Goal: Complete application form

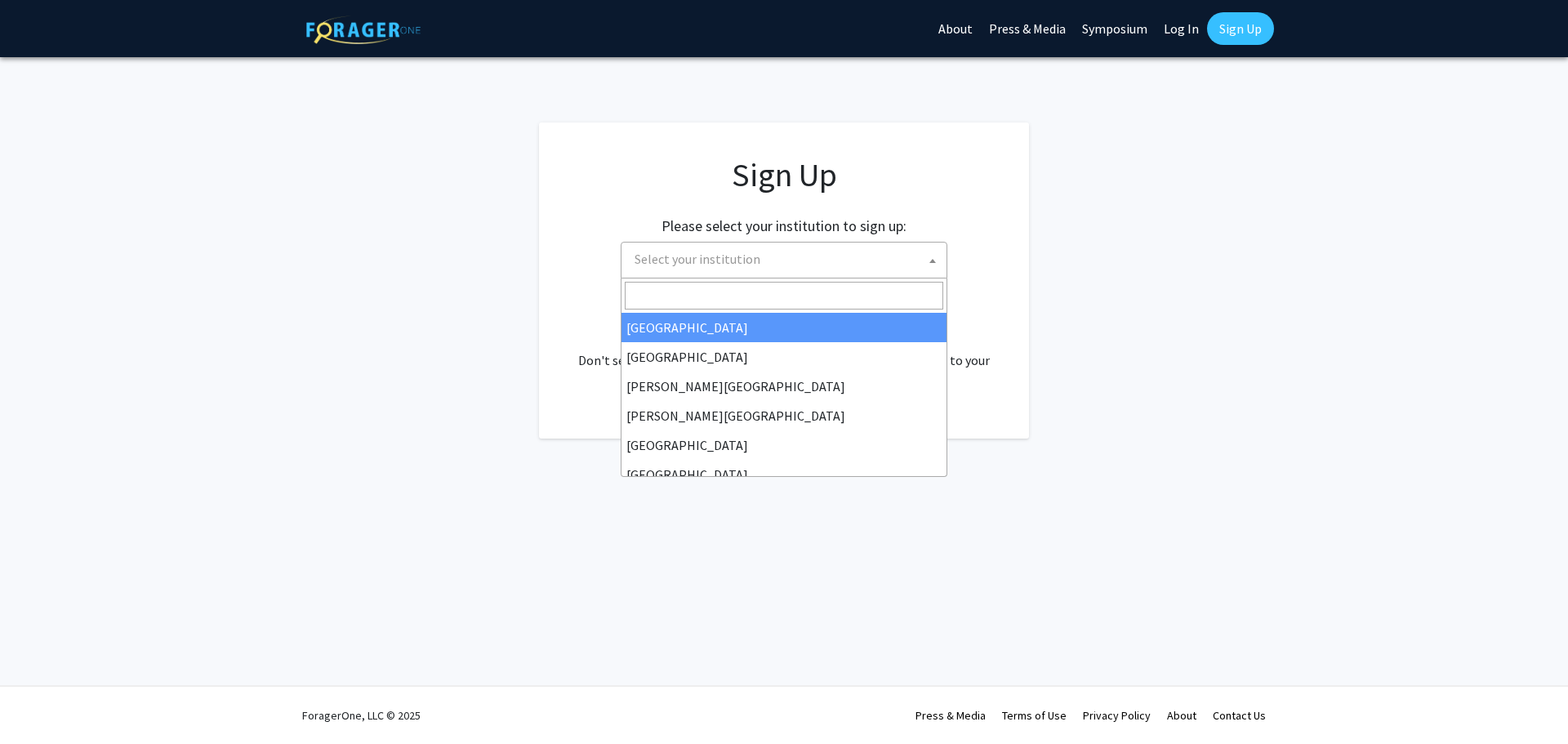
click at [744, 245] on span "Select your institution" at bounding box center [787, 259] width 318 height 33
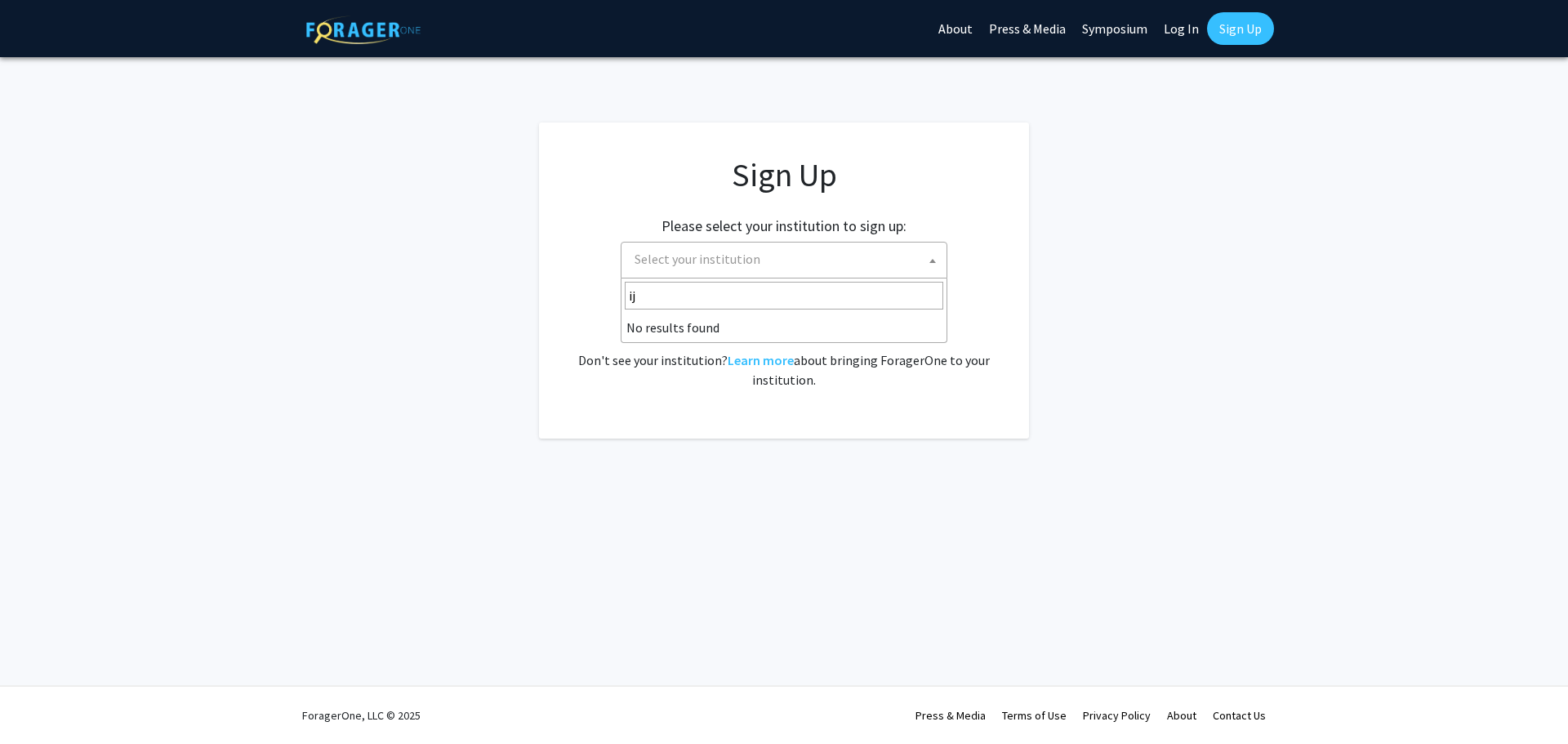
type input "i"
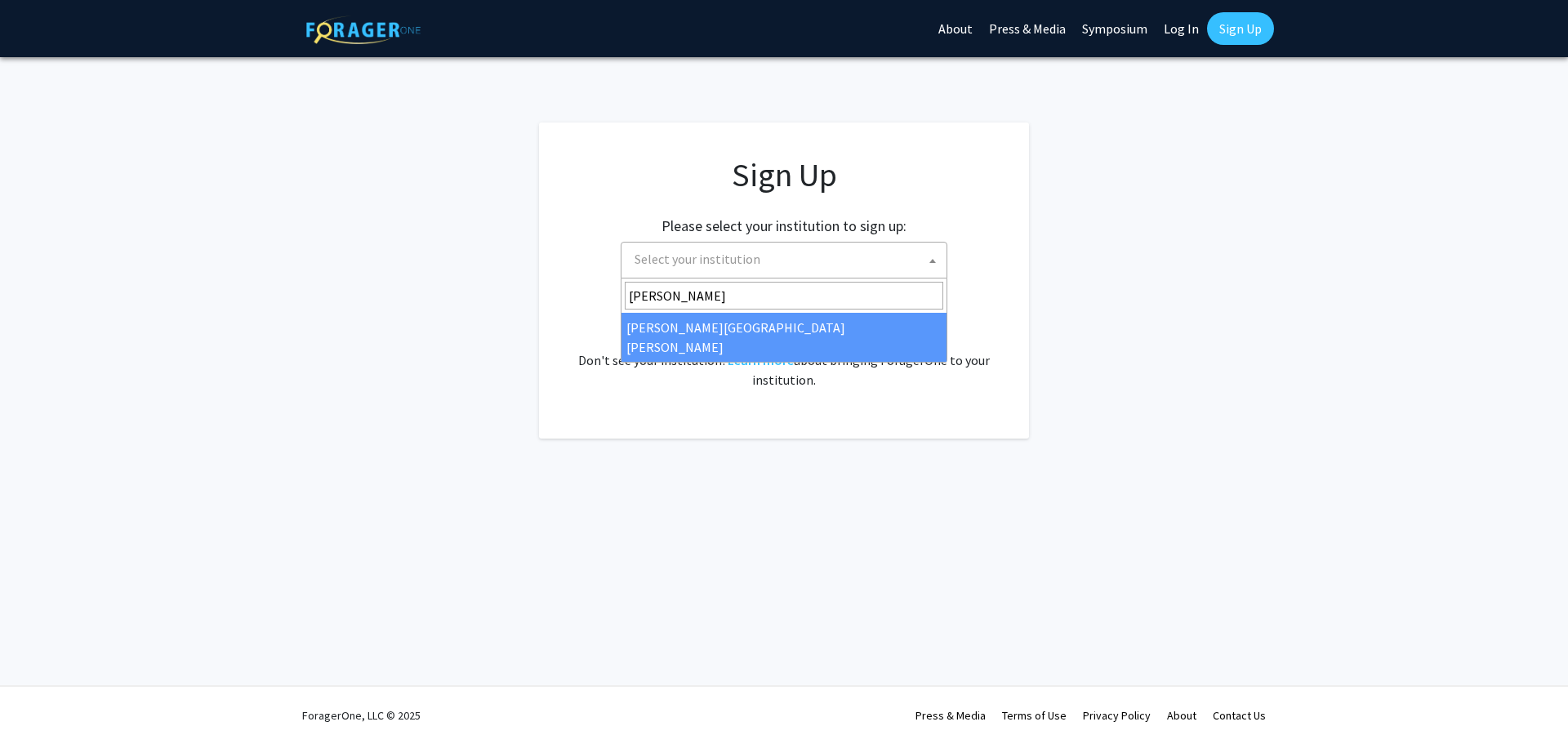
type input "johns"
select select "1"
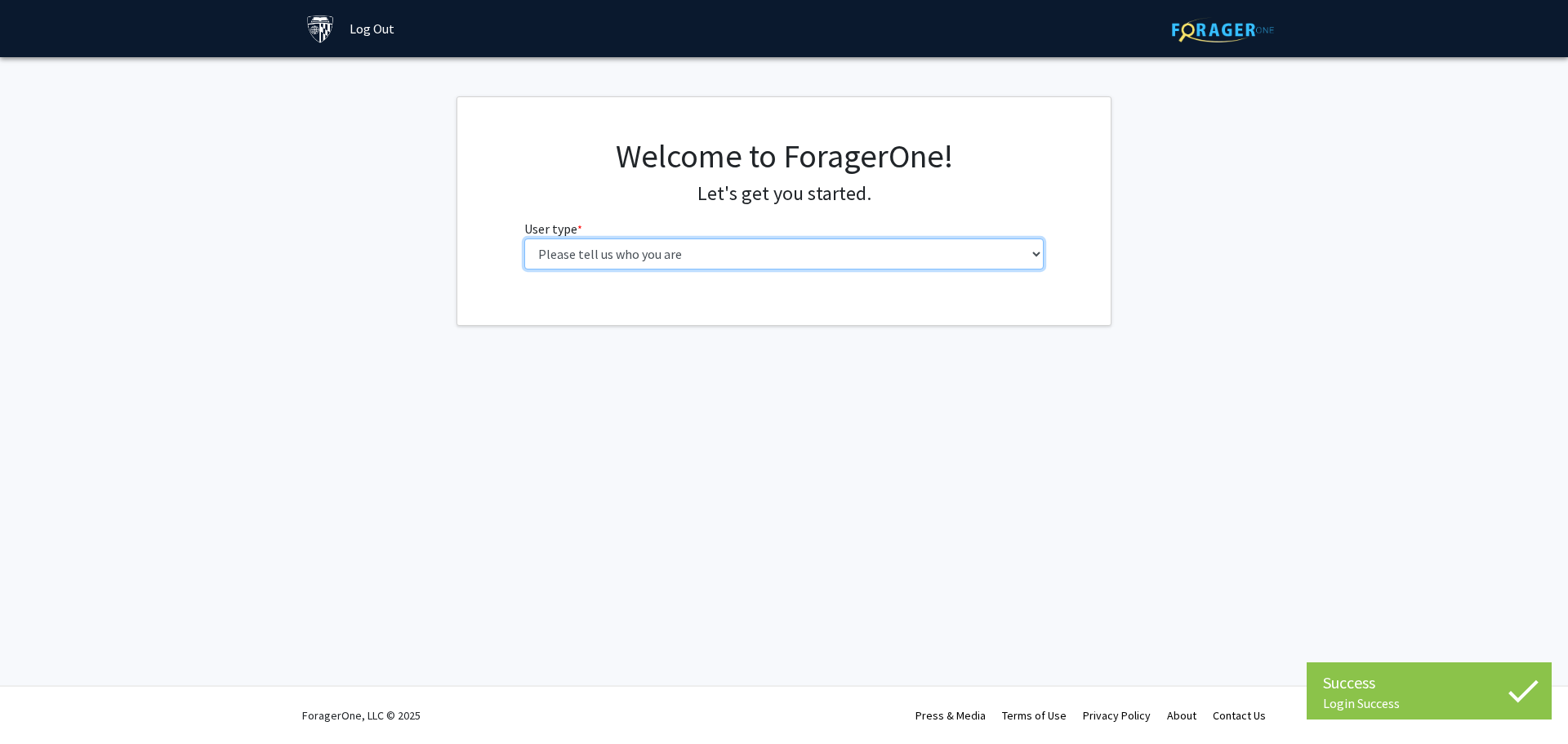
click at [712, 254] on select "Please tell us who you are Undergraduate Student Master's Student Doctoral Cand…" at bounding box center [784, 254] width 520 height 31
select select "2: masters"
click at [524, 239] on select "Please tell us who you are Undergraduate Student Master's Student Doctoral Cand…" at bounding box center [784, 254] width 520 height 31
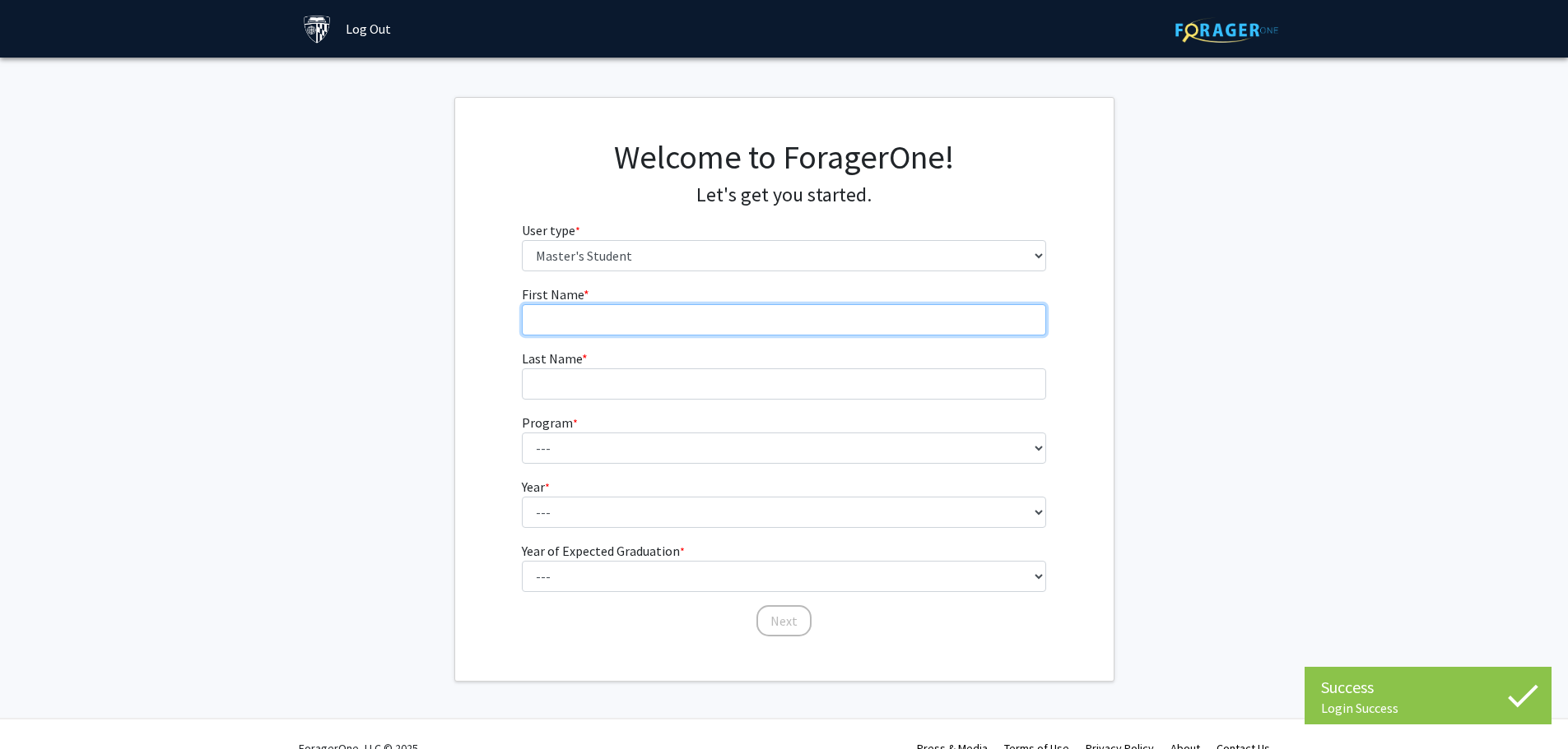
click at [627, 322] on input "First Name * required" at bounding box center [784, 320] width 524 height 31
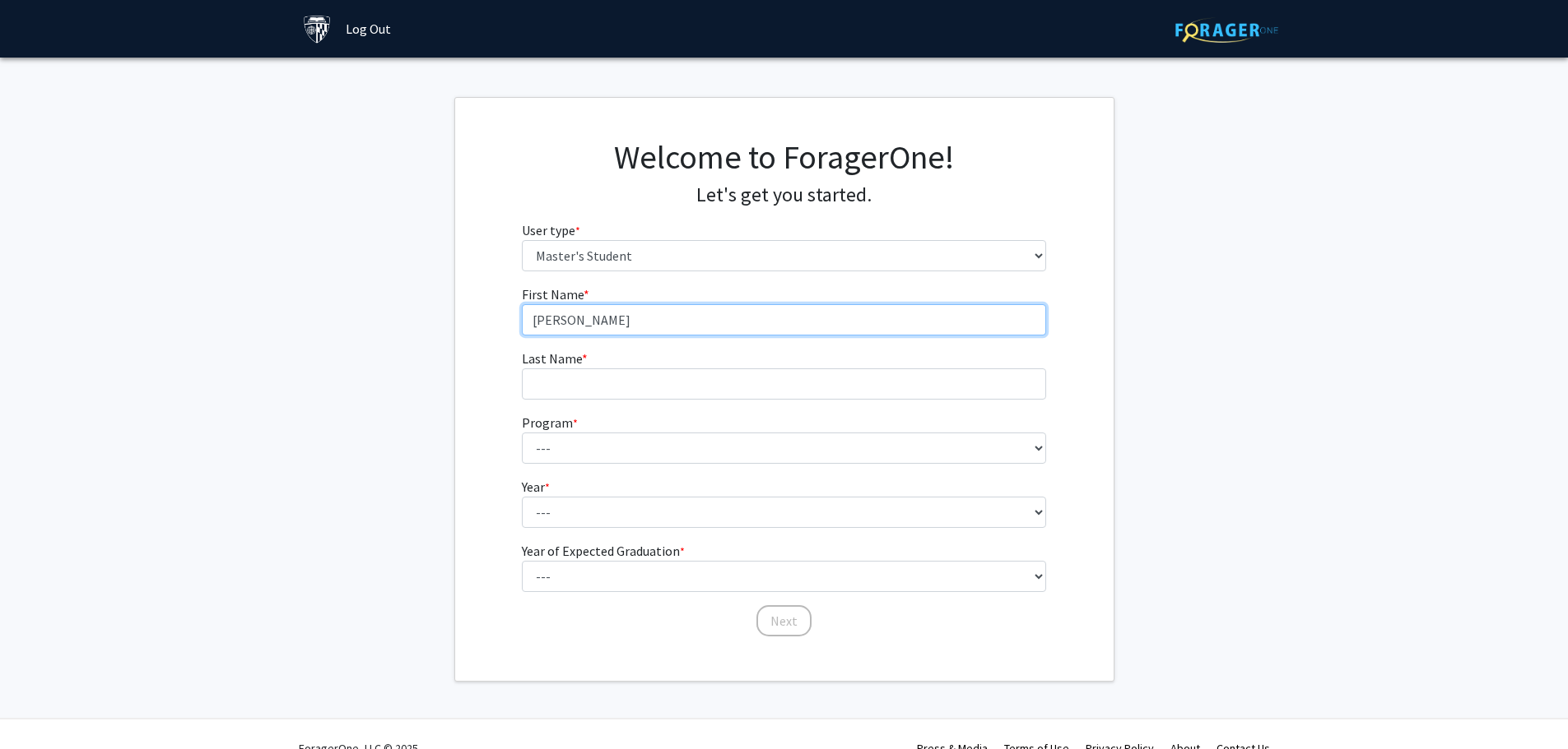
type input "[PERSON_NAME]"
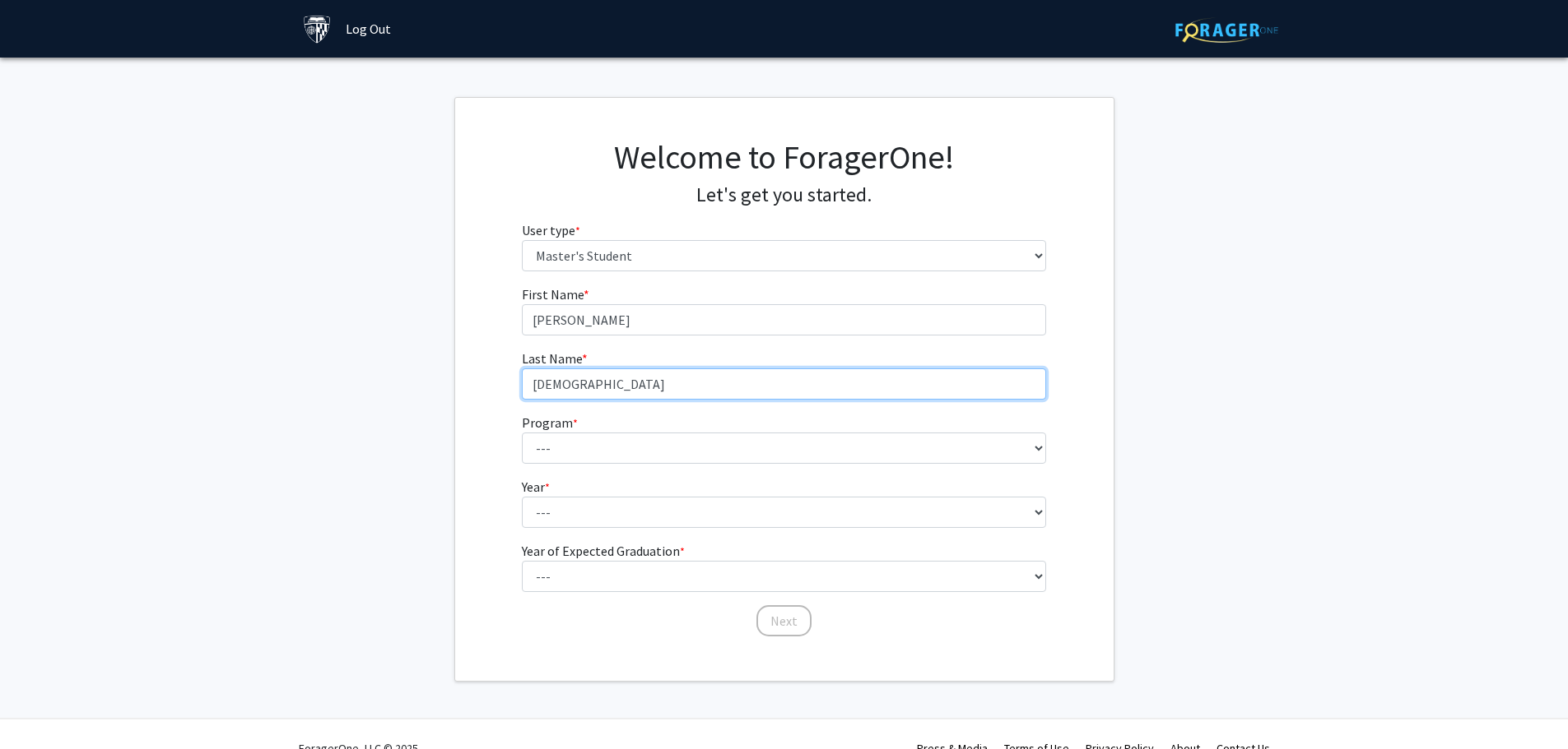
type input "[DEMOGRAPHIC_DATA]"
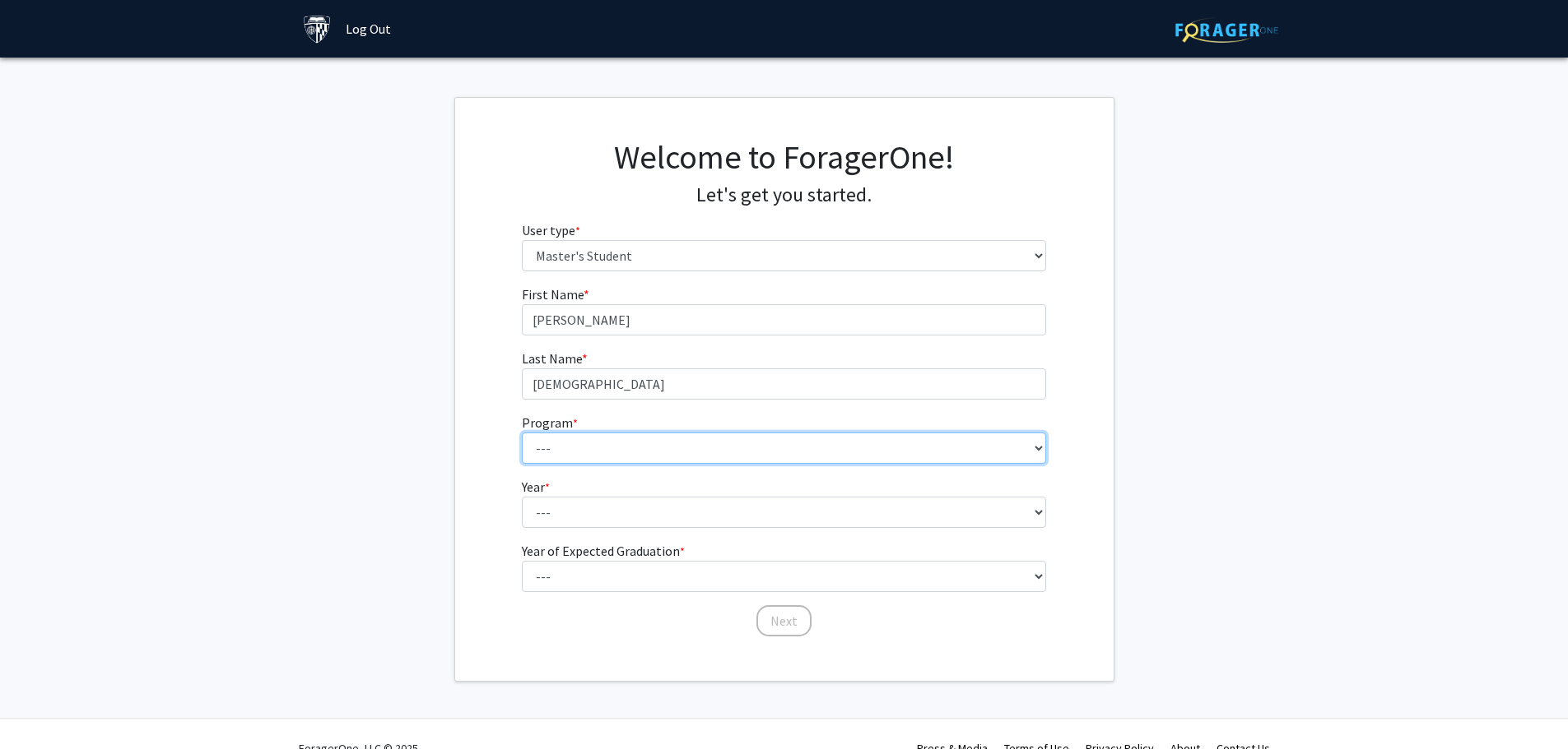
click at [609, 450] on select "--- Anatomy Education Applied and Computational Mathematics Applied Biomedical …" at bounding box center [784, 448] width 524 height 31
select select "137: 136"
click at [522, 433] on select "--- Anatomy Education Applied and Computational Mathematics Applied Biomedical …" at bounding box center [784, 448] width 524 height 31
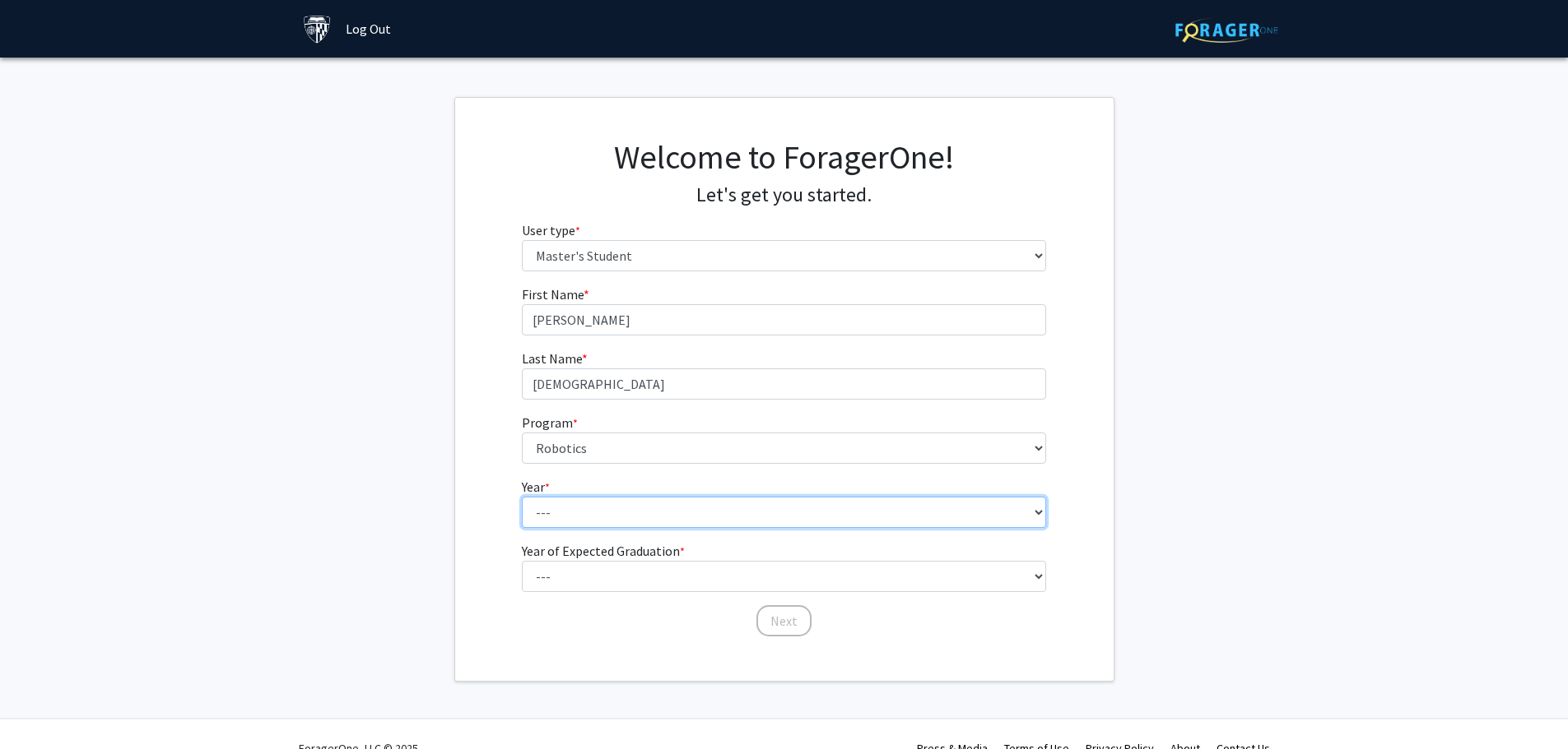
click at [567, 509] on select "--- First Year Second Year" at bounding box center [784, 512] width 524 height 31
select select "1: first_year"
click at [522, 497] on select "--- First Year Second Year" at bounding box center [784, 512] width 524 height 31
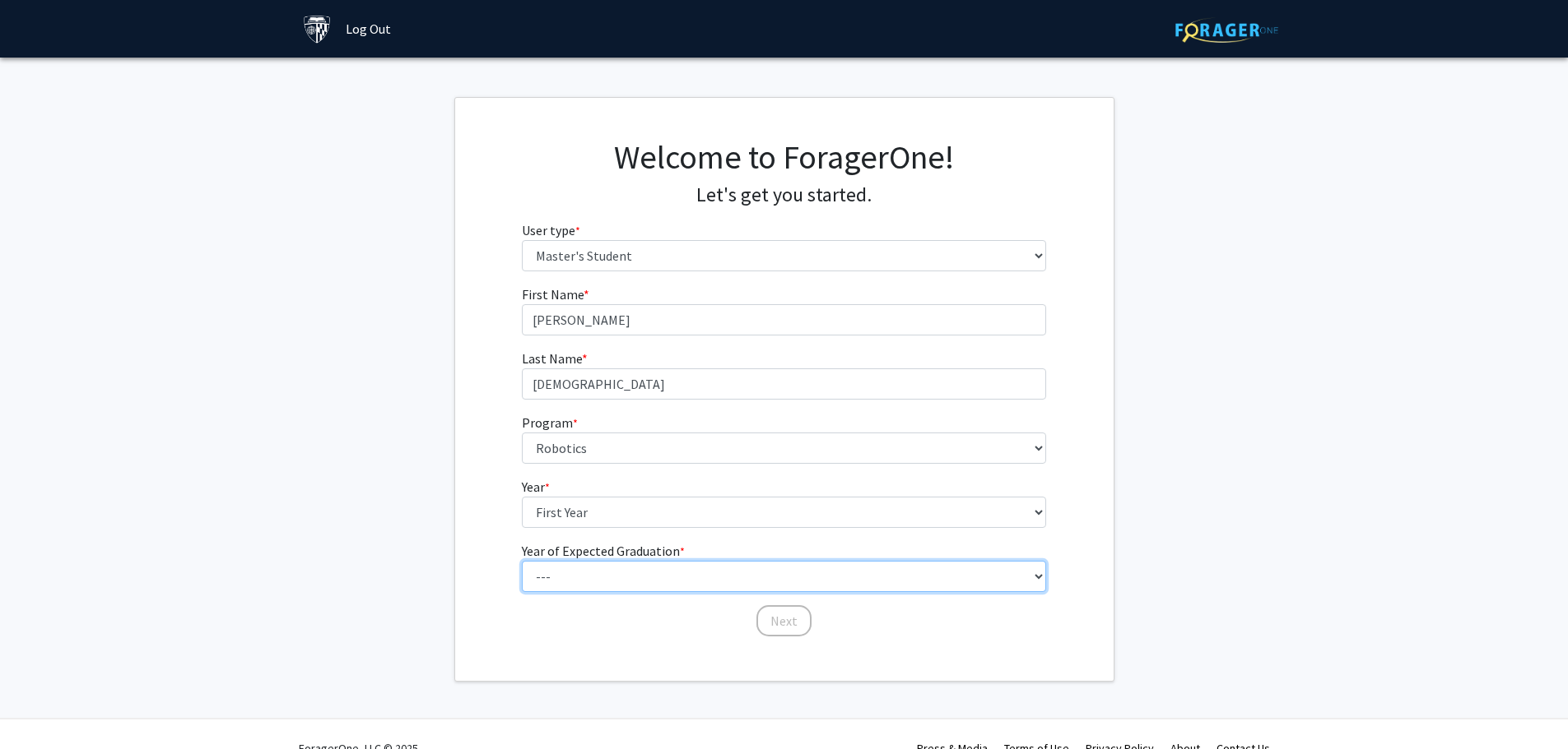
click at [596, 584] on select "--- 2025 2026 2027 2028 2029 2030 2031 2032 2033 2034" at bounding box center [784, 576] width 524 height 31
select select "3: 2027"
click at [522, 561] on select "--- 2025 2026 2027 2028 2029 2030 2031 2032 2033 2034" at bounding box center [784, 576] width 524 height 31
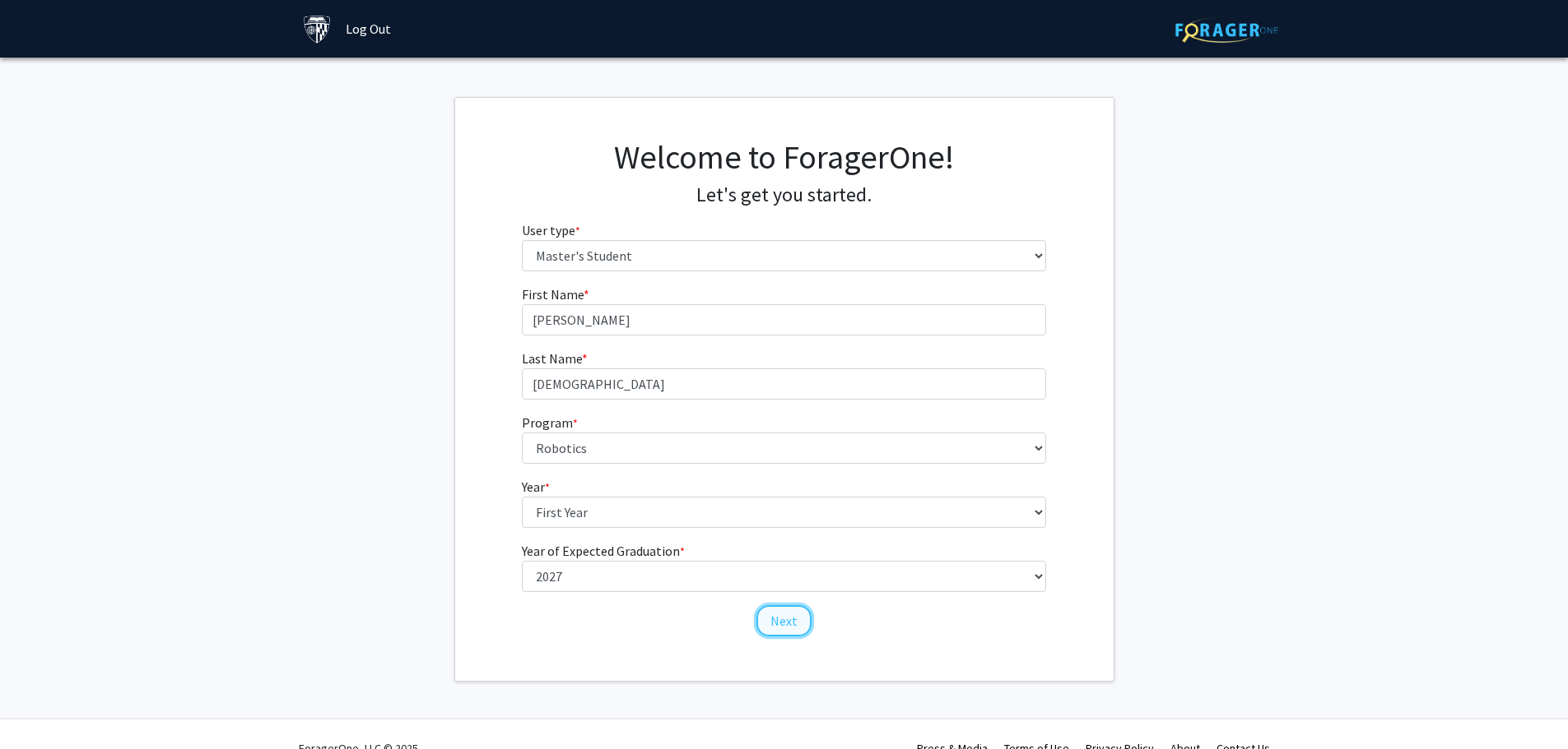
click at [799, 627] on button "Next" at bounding box center [784, 621] width 55 height 31
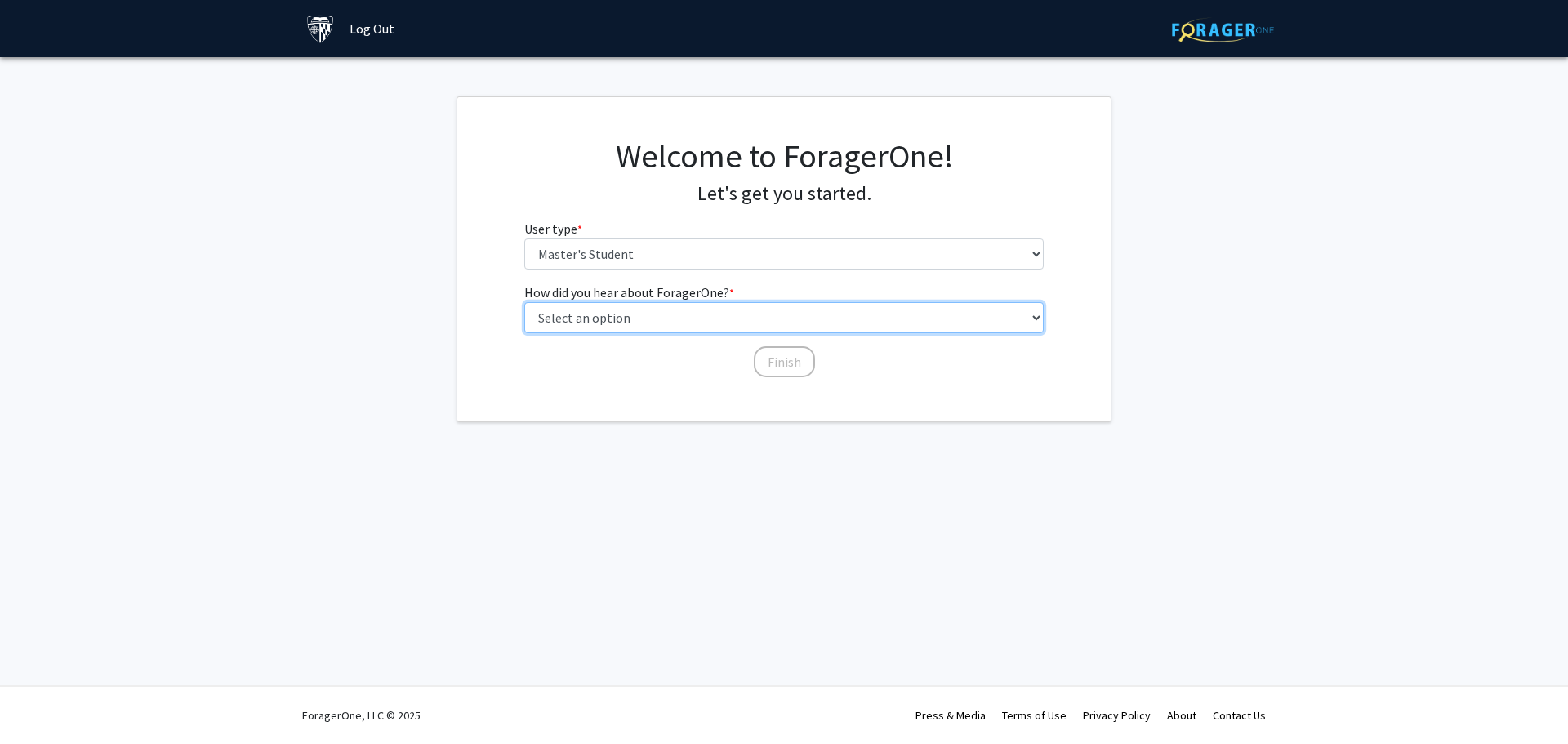
click at [622, 316] on select "Select an option Peer/student recommendation Faculty/staff recommendation Unive…" at bounding box center [784, 318] width 520 height 31
select select "1: peer_recommendation"
click at [524, 302] on select "Select an option Peer/student recommendation Faculty/staff recommendation Unive…" at bounding box center [784, 318] width 520 height 31
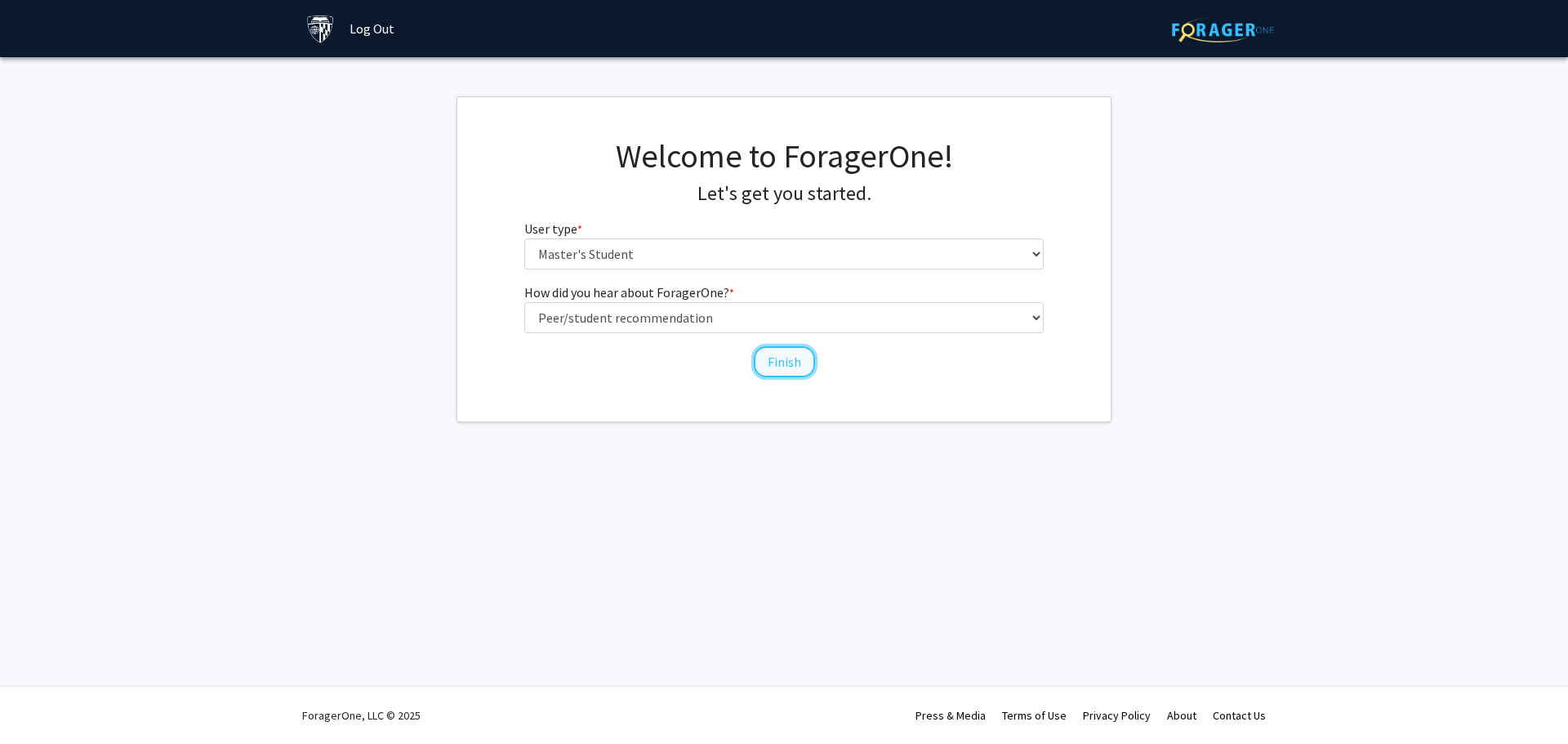
click at [787, 351] on button "Finish" at bounding box center [784, 362] width 61 height 31
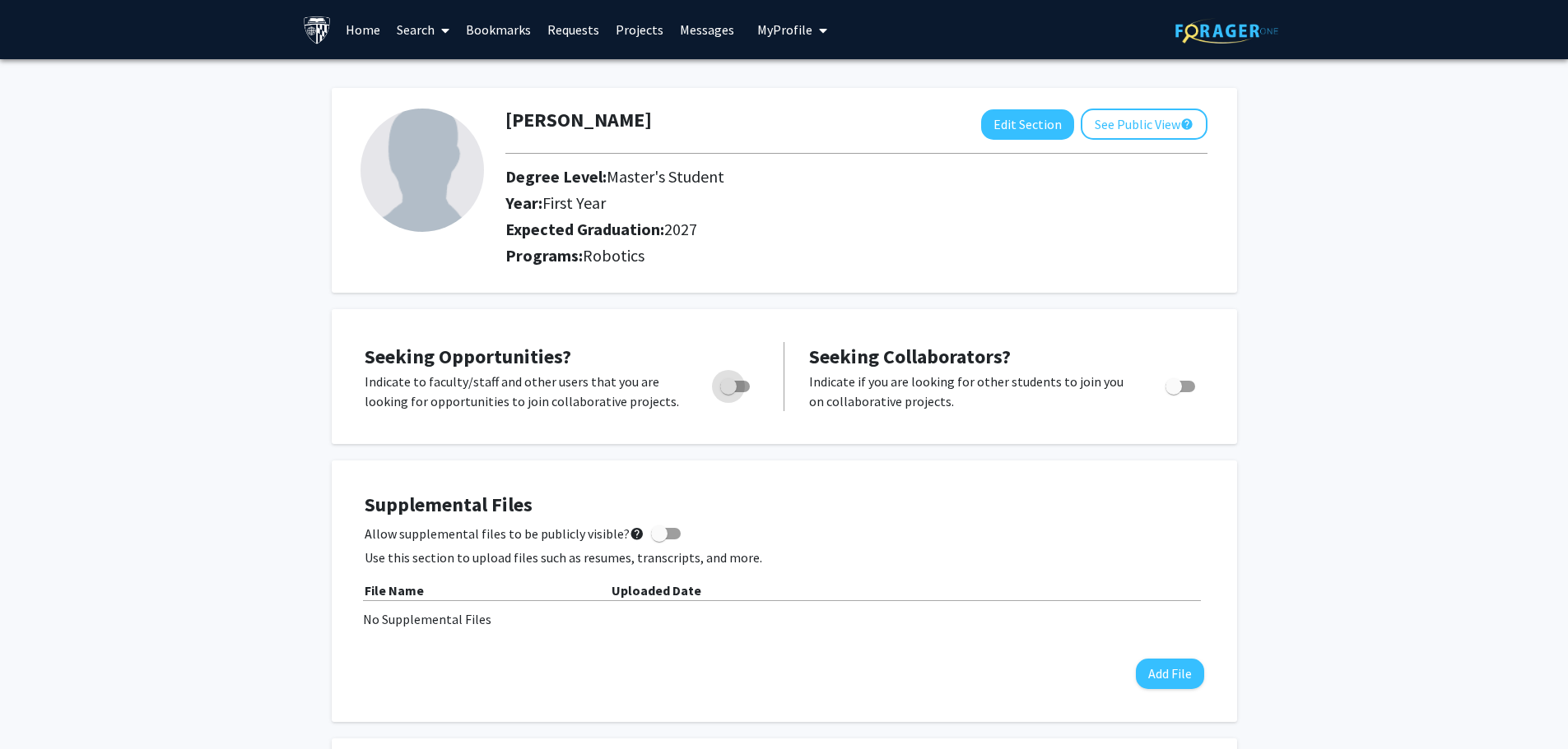
click at [744, 387] on span "Toggle" at bounding box center [735, 386] width 29 height 11
click at [729, 392] on input "Are you actively seeking opportunities?" at bounding box center [728, 392] width 1 height 1
checkbox input "true"
click at [364, 41] on link "Home" at bounding box center [362, 29] width 51 height 58
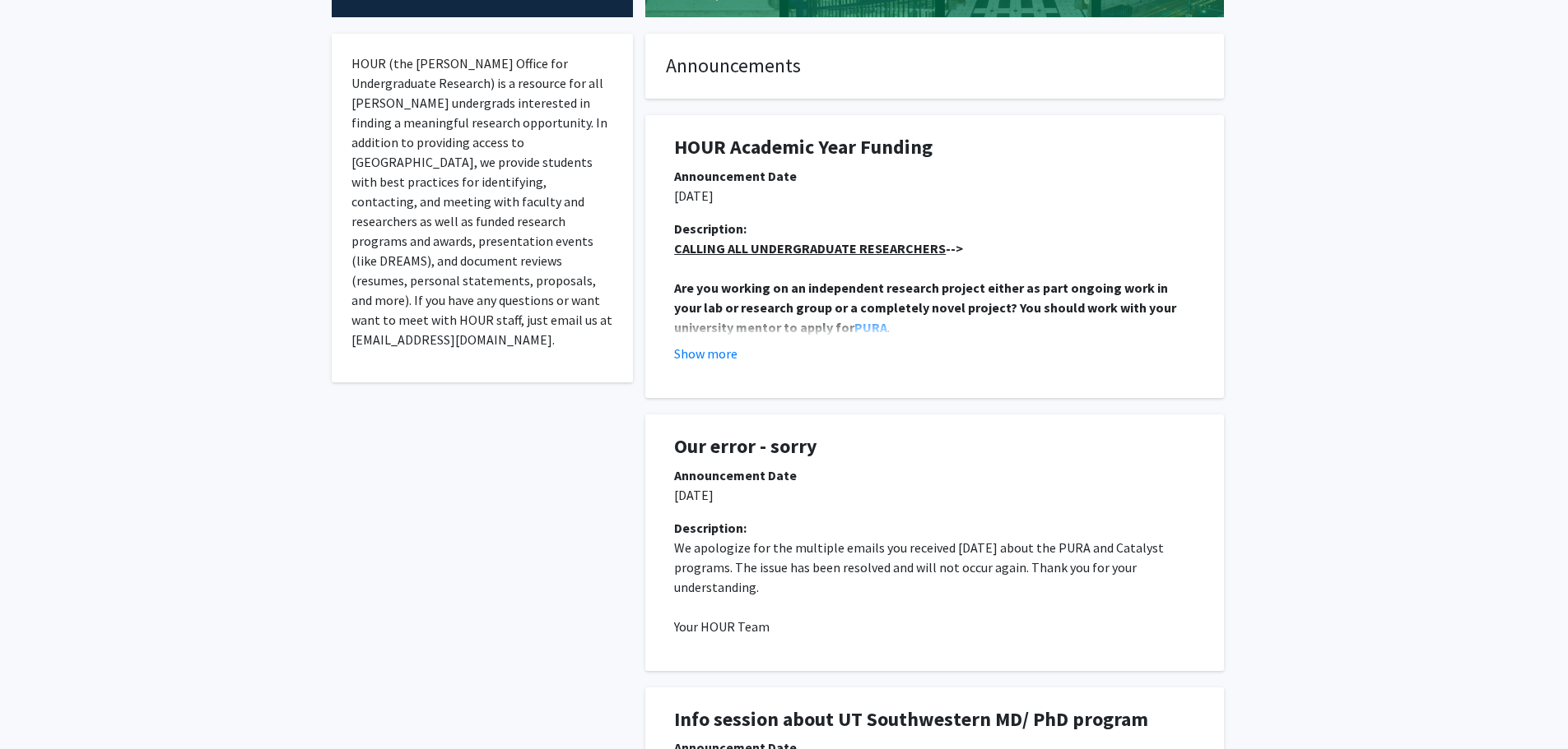
scroll to position [293, 0]
click at [726, 358] on button "Show more" at bounding box center [705, 352] width 63 height 20
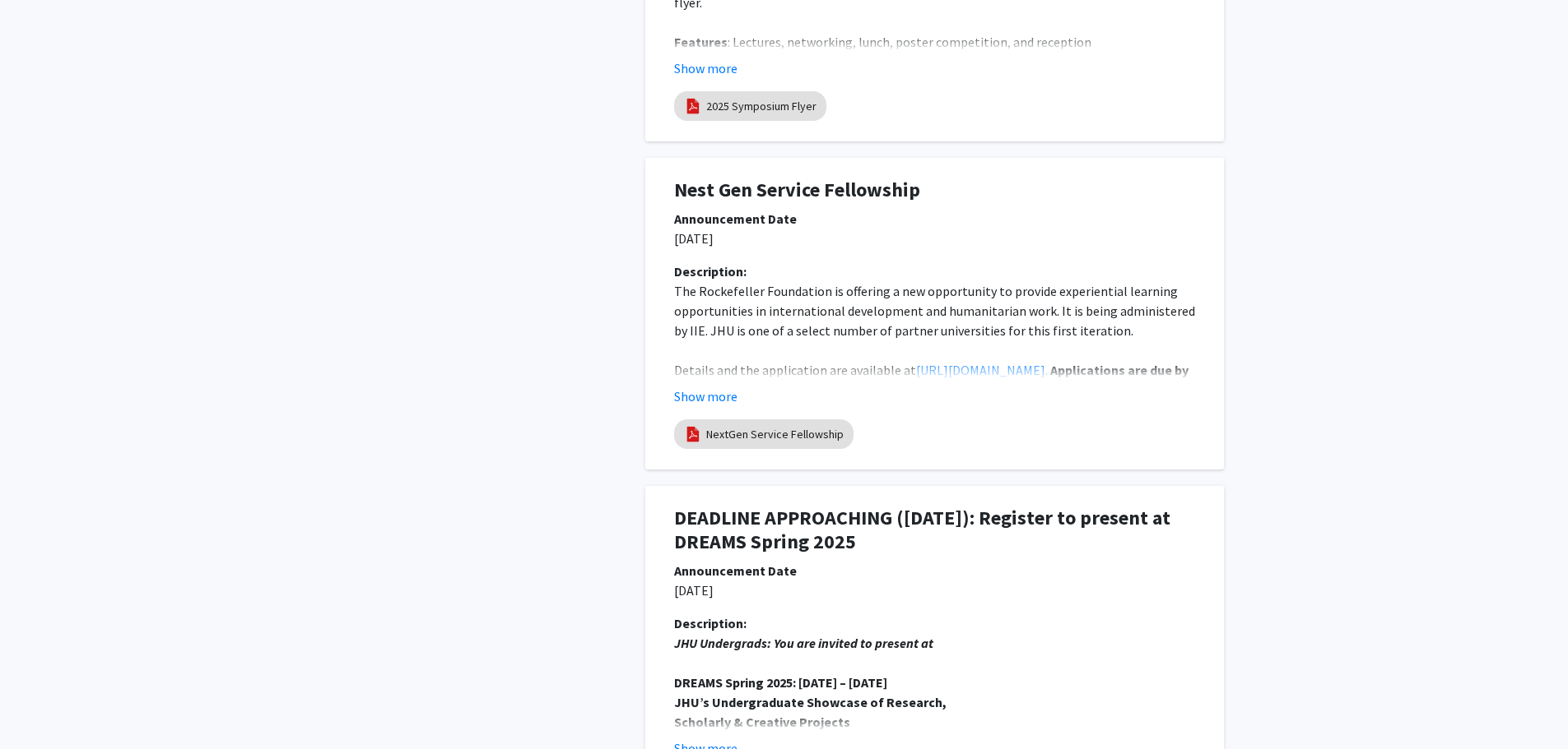
scroll to position [3069, 0]
